Goal: Task Accomplishment & Management: Manage account settings

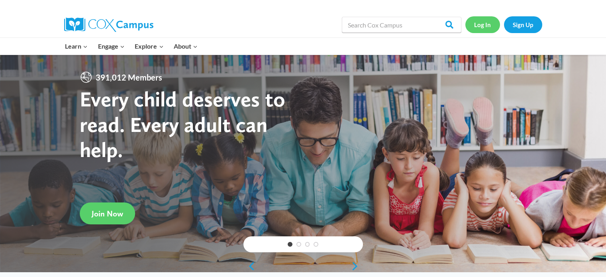
drag, startPoint x: 0, startPoint y: 0, endPoint x: 481, endPoint y: 25, distance: 481.7
click at [481, 25] on link "Log In" at bounding box center [482, 24] width 35 height 16
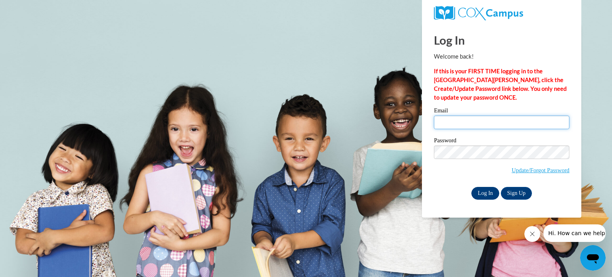
type input "[EMAIL_ADDRESS][DOMAIN_NAME]"
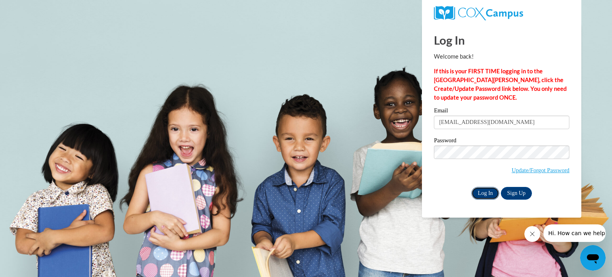
click at [484, 190] on input "Log In" at bounding box center [485, 193] width 28 height 13
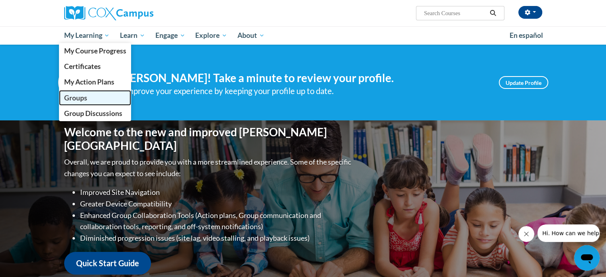
click at [81, 96] on span "Groups" at bounding box center [75, 98] width 23 height 8
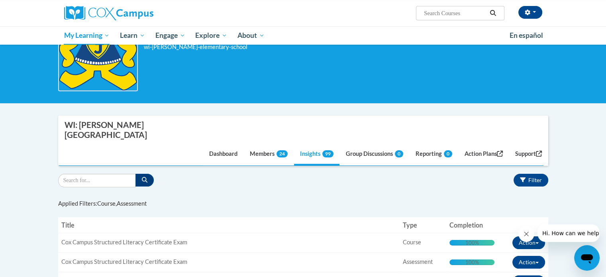
scroll to position [84, 0]
click at [253, 144] on link "Members 24" at bounding box center [269, 155] width 50 height 22
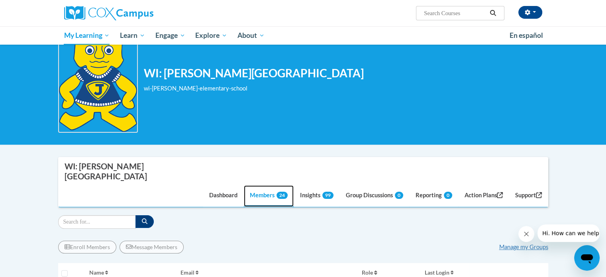
scroll to position [43, 0]
click at [307, 185] on link "Insights 99" at bounding box center [316, 196] width 45 height 22
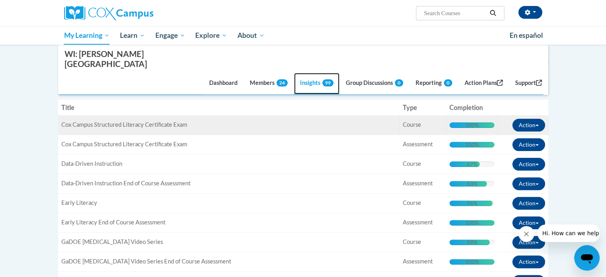
scroll to position [202, 0]
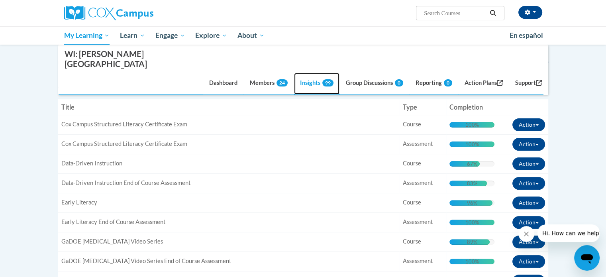
click at [298, 72] on link "Insights 99" at bounding box center [316, 83] width 45 height 22
